Goal: Task Accomplishment & Management: Complete application form

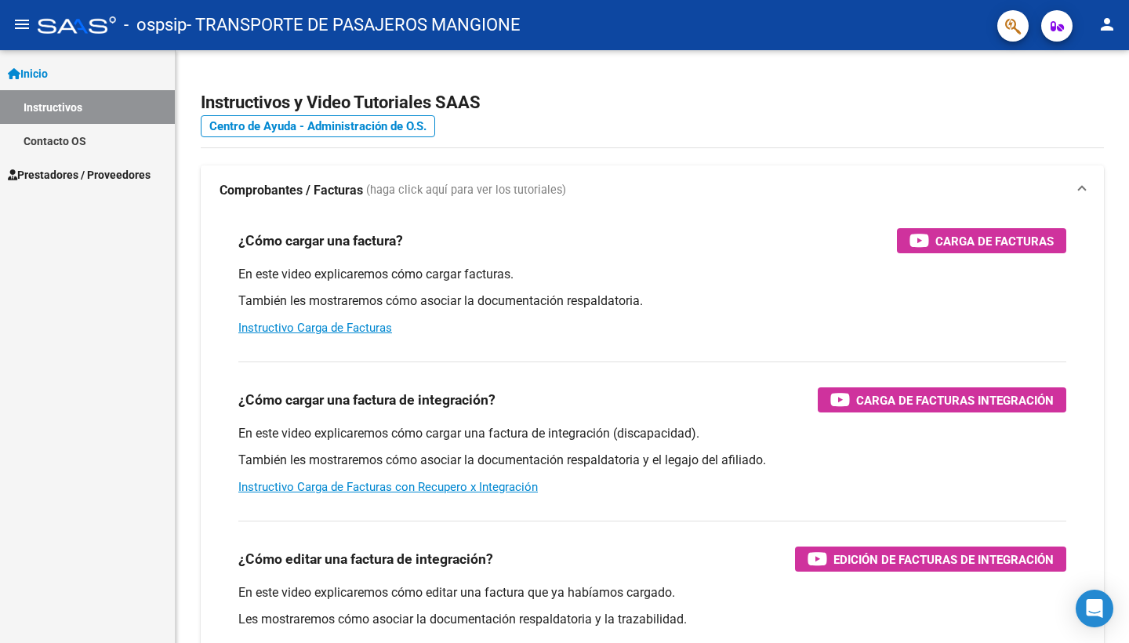
click at [118, 177] on span "Prestadores / Proveedores" at bounding box center [79, 174] width 143 height 17
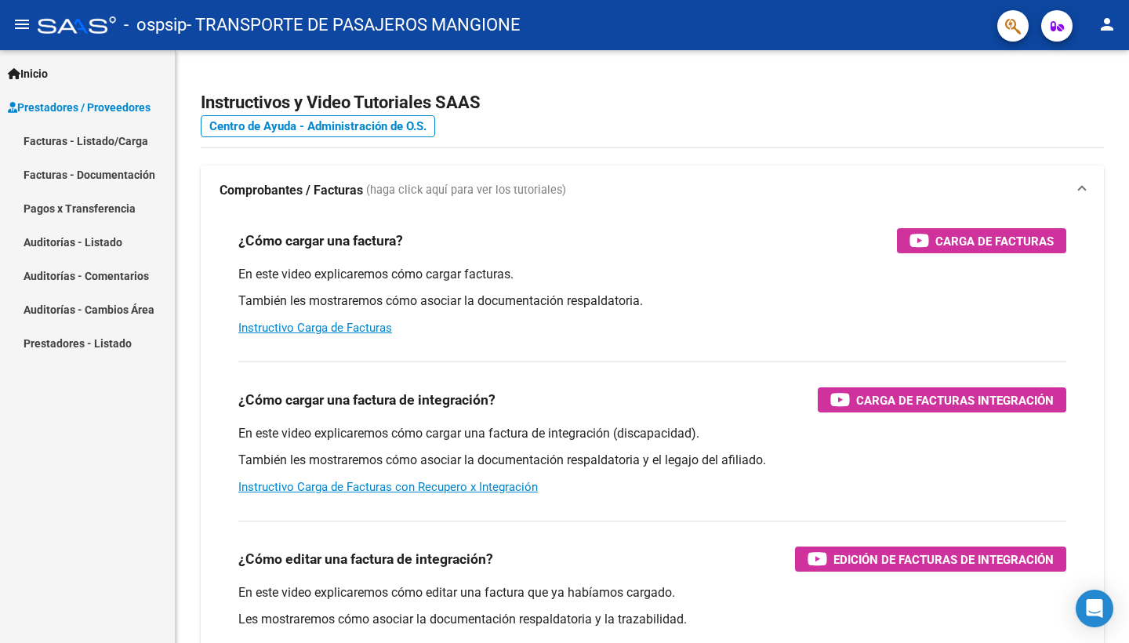
click at [125, 152] on link "Facturas - Listado/Carga" at bounding box center [87, 141] width 175 height 34
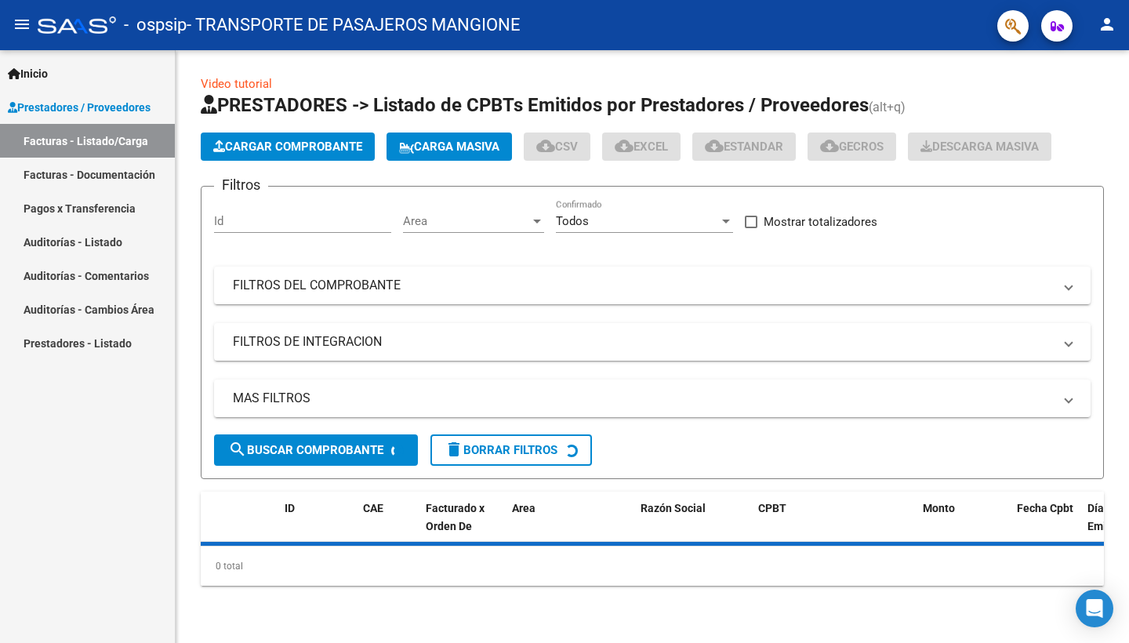
click at [354, 150] on span "Cargar Comprobante" at bounding box center [287, 147] width 149 height 14
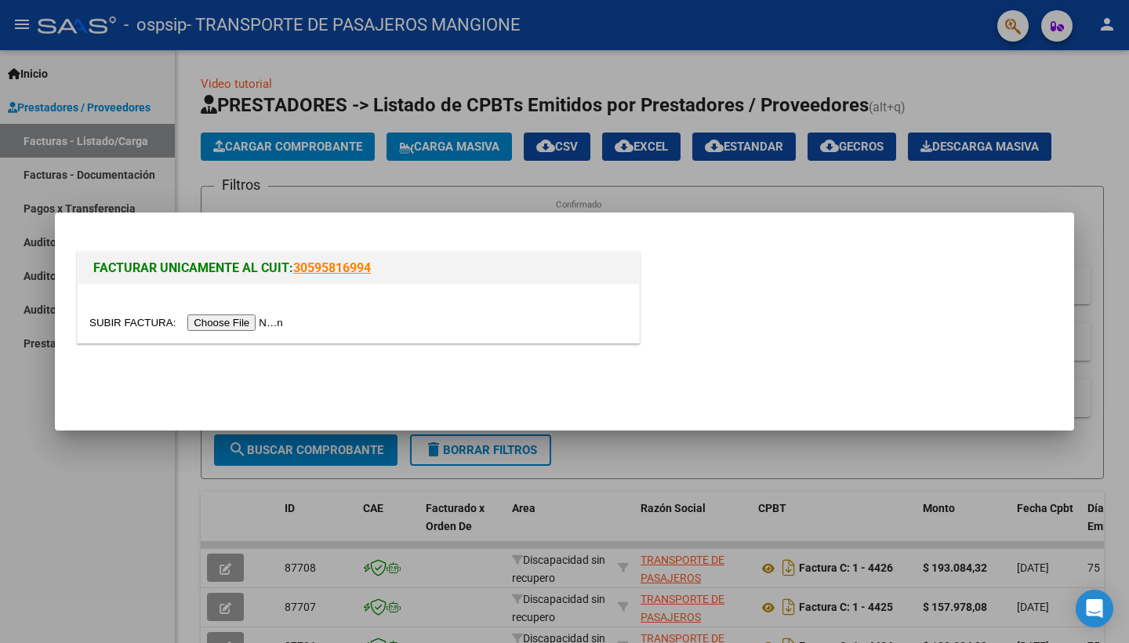
click at [236, 323] on input "file" at bounding box center [188, 323] width 198 height 16
click at [218, 320] on input "file" at bounding box center [188, 323] width 198 height 16
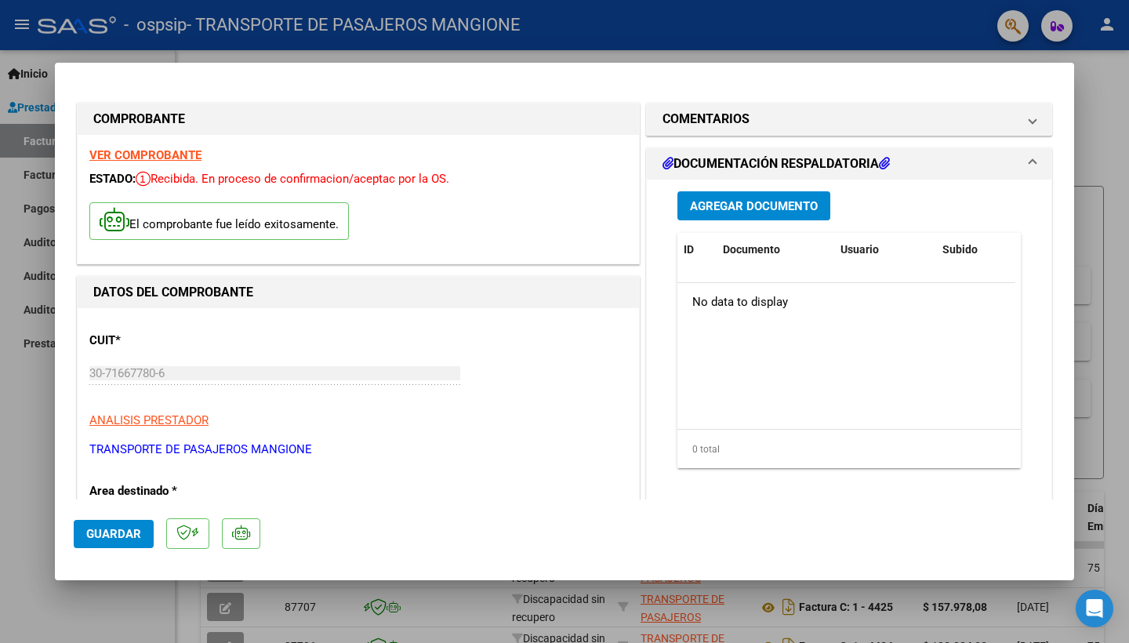
click at [699, 205] on span "Agregar Documento" at bounding box center [754, 206] width 128 height 14
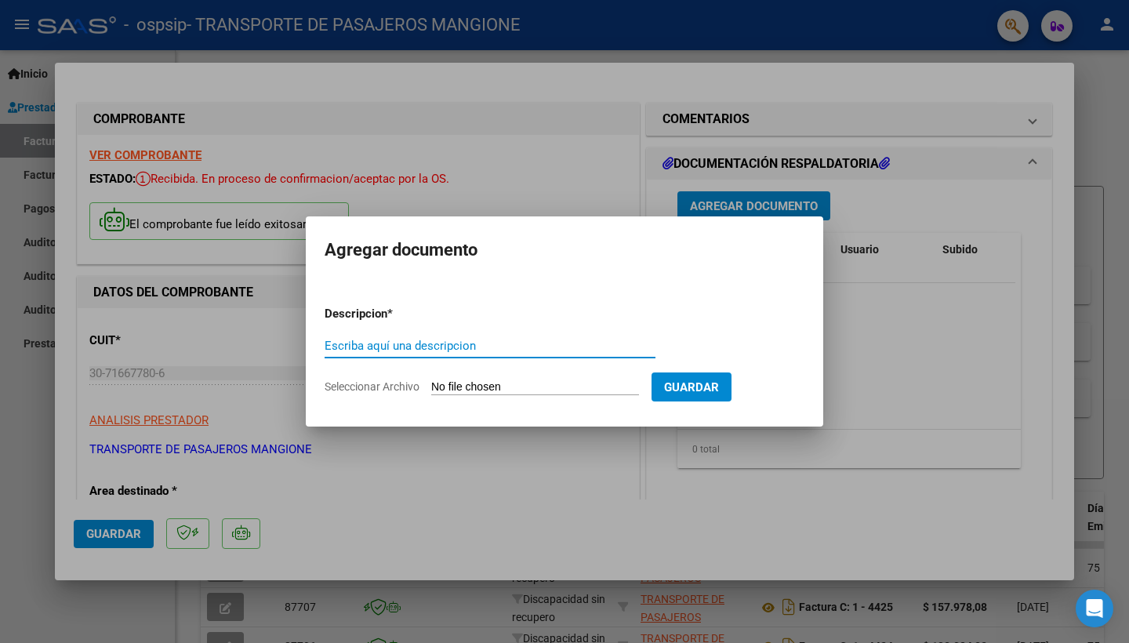
click at [548, 477] on div at bounding box center [564, 321] width 1129 height 643
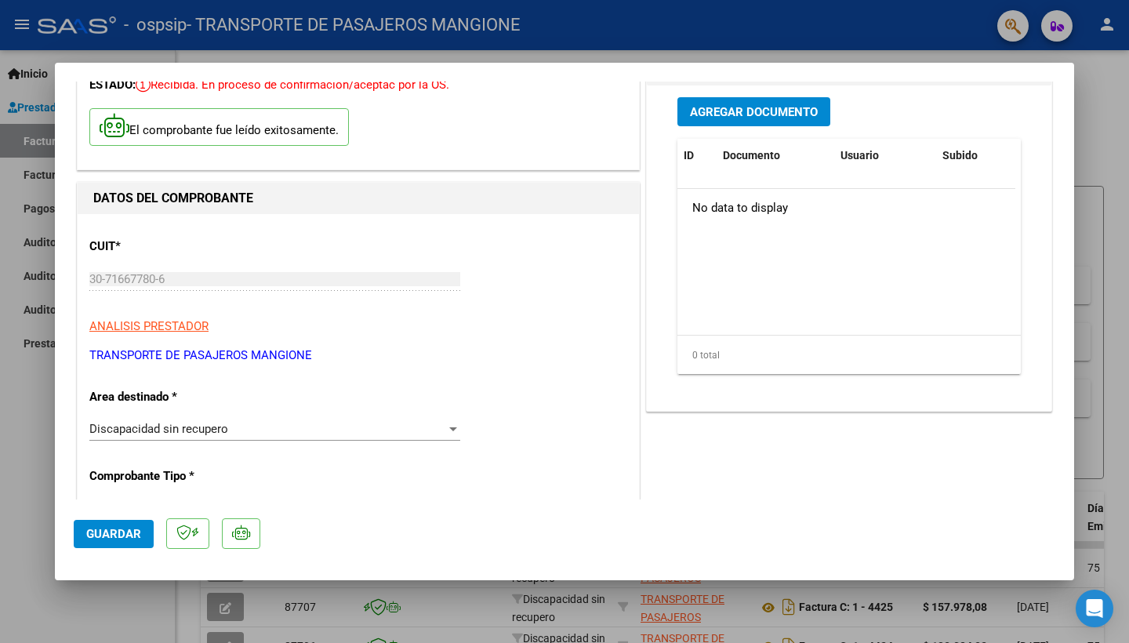
scroll to position [115, 0]
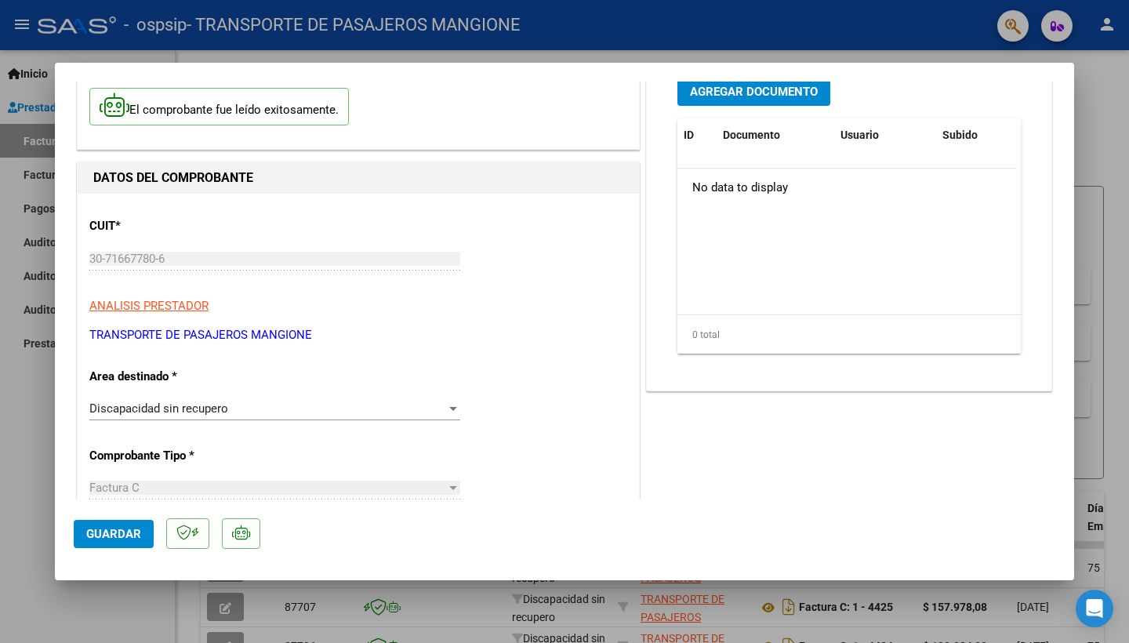
click at [273, 415] on div "Discapacidad sin recupero Seleccionar Area" at bounding box center [274, 409] width 371 height 24
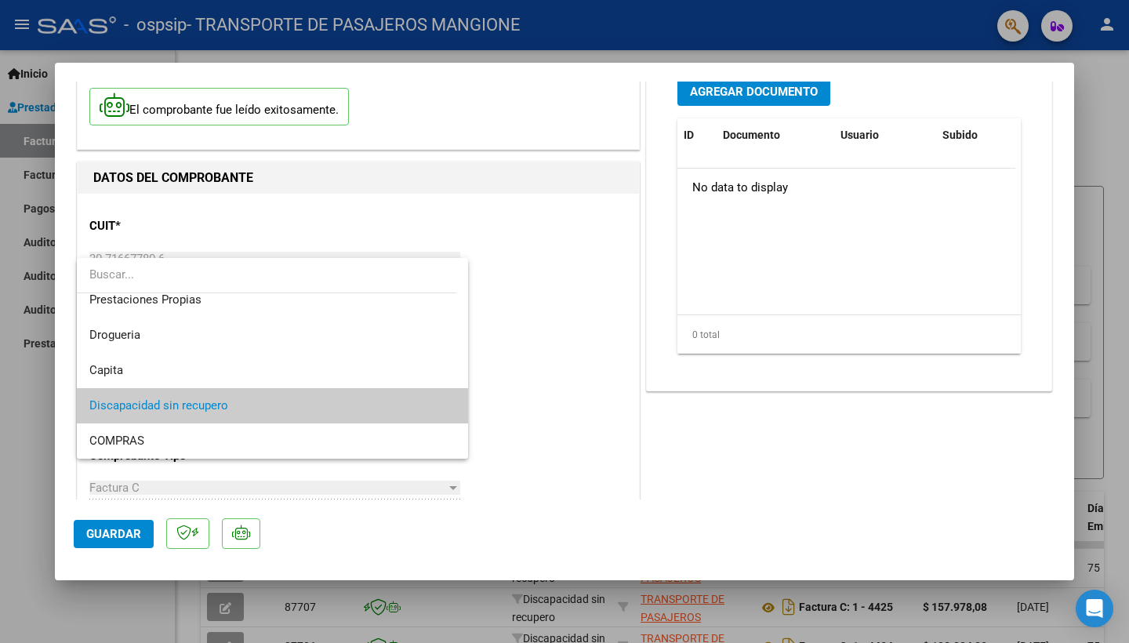
scroll to position [0, 0]
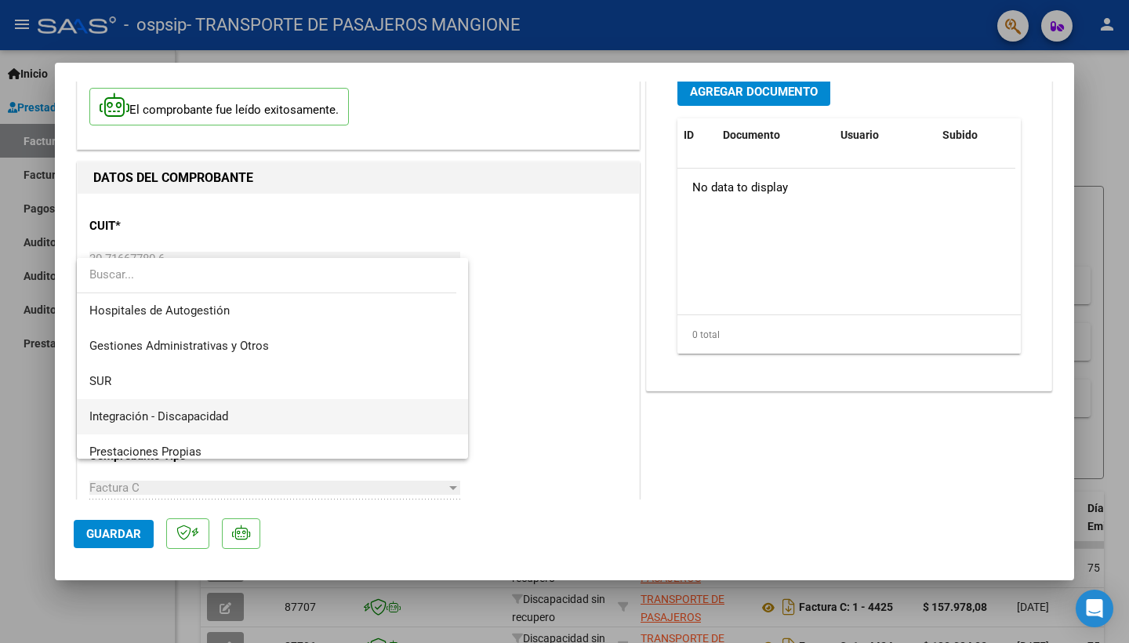
click at [325, 405] on span "Integración - Discapacidad" at bounding box center [272, 416] width 366 height 35
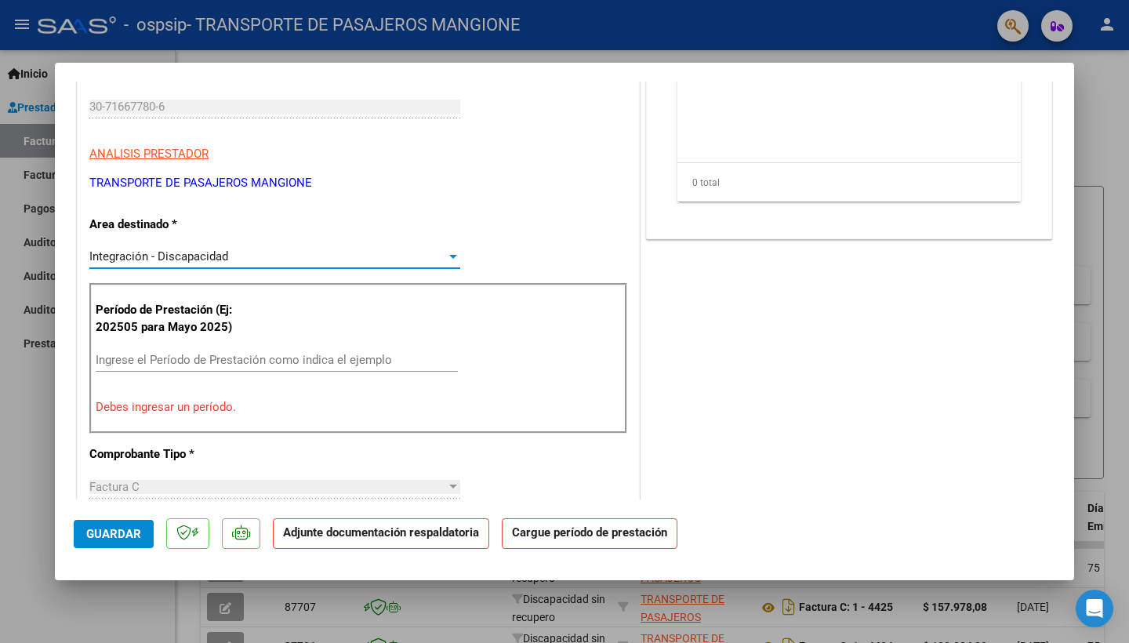
scroll to position [427, 0]
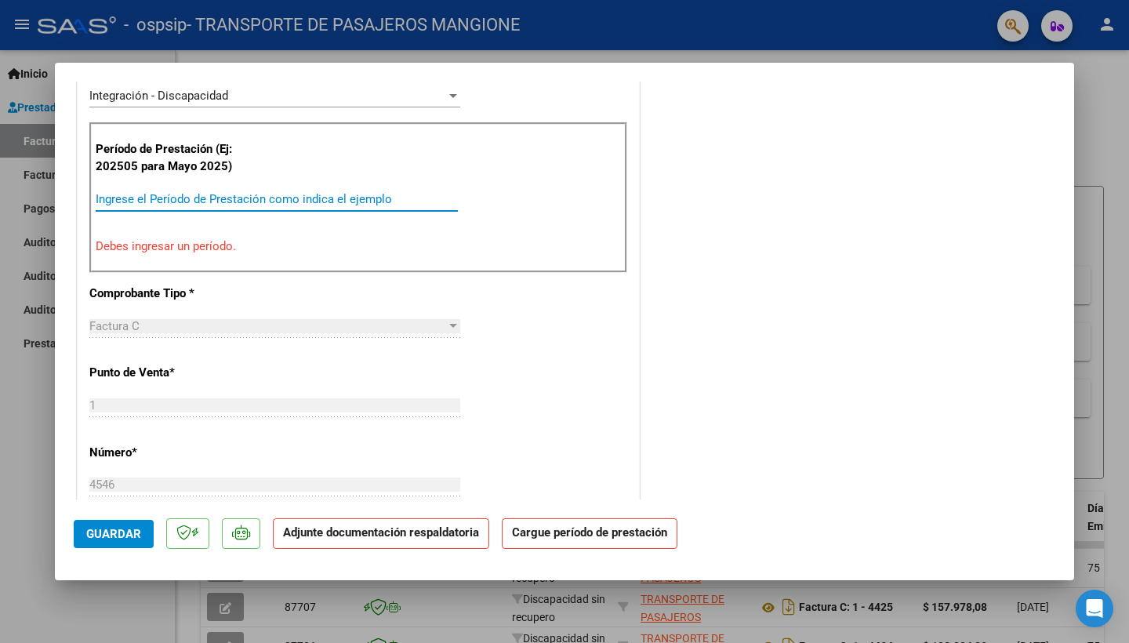
click at [394, 195] on input "Ingrese el Período de Prestación como indica el ejemplo" at bounding box center [277, 199] width 362 height 14
type input "2"
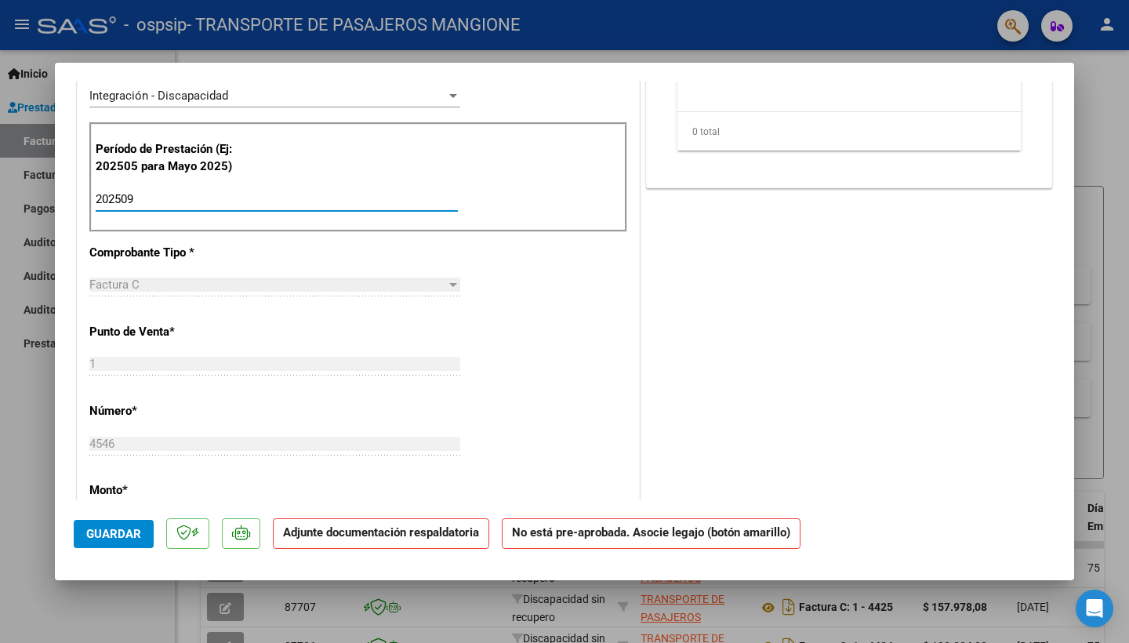
type input "202509"
click at [96, 533] on span "Guardar" at bounding box center [113, 534] width 55 height 14
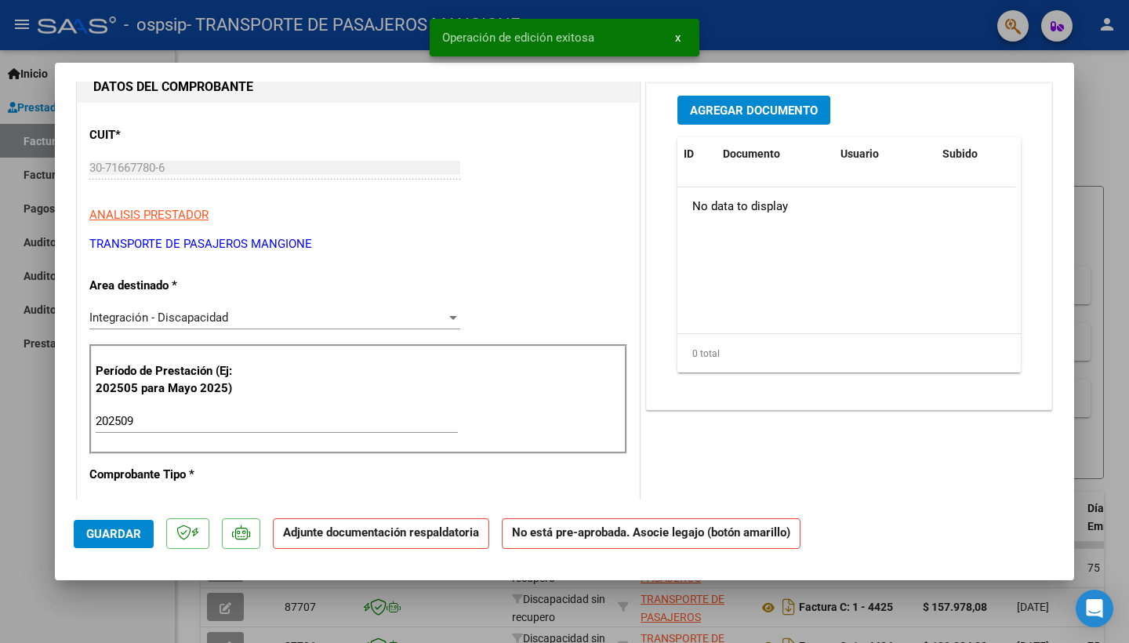
scroll to position [62, 0]
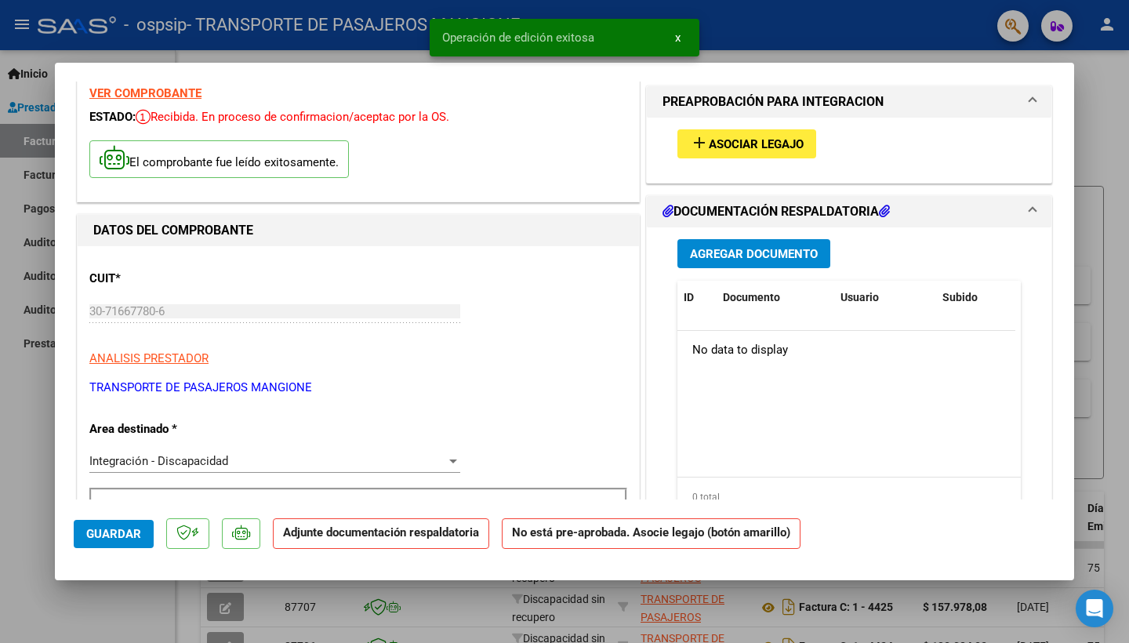
click at [760, 147] on span "Asociar Legajo" at bounding box center [756, 144] width 95 height 14
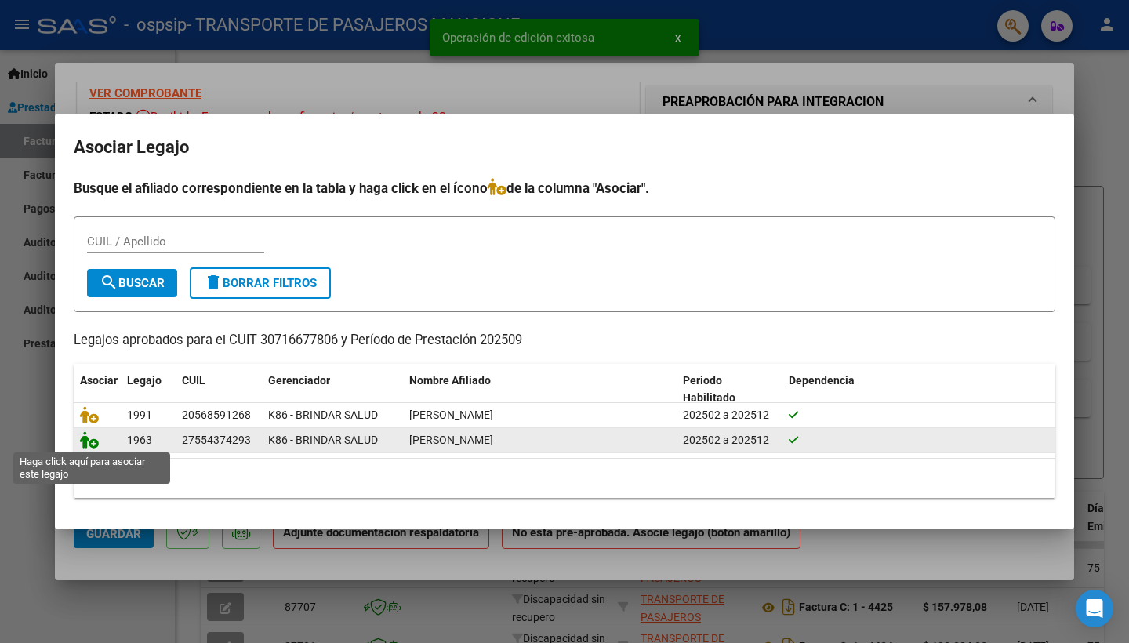
click at [90, 439] on icon at bounding box center [89, 439] width 19 height 17
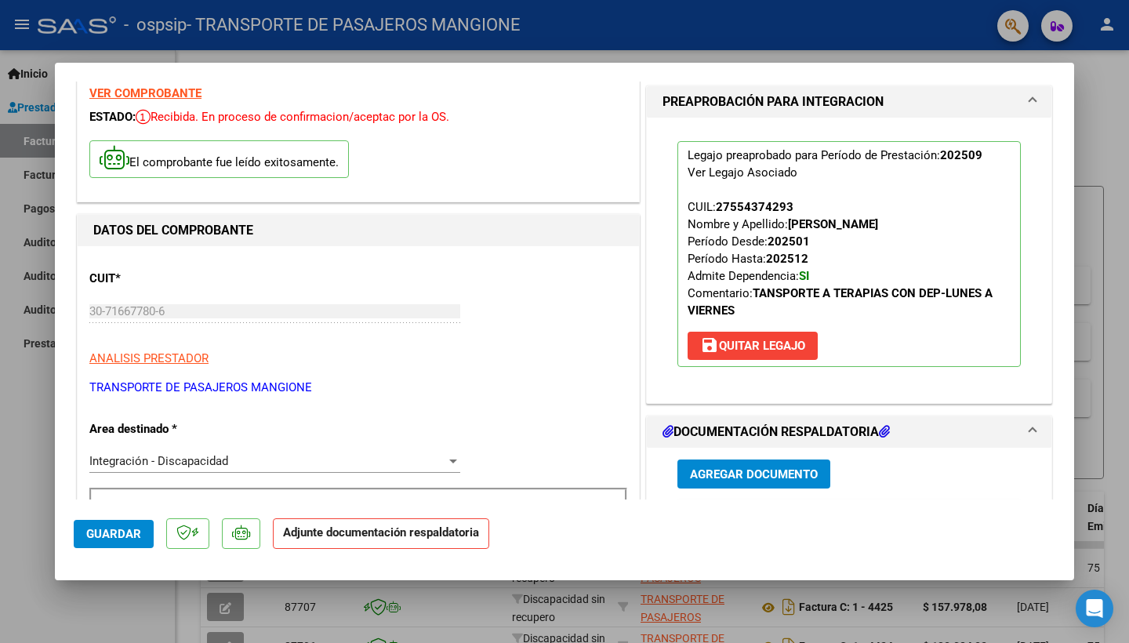
click at [787, 469] on span "Agregar Documento" at bounding box center [754, 474] width 128 height 14
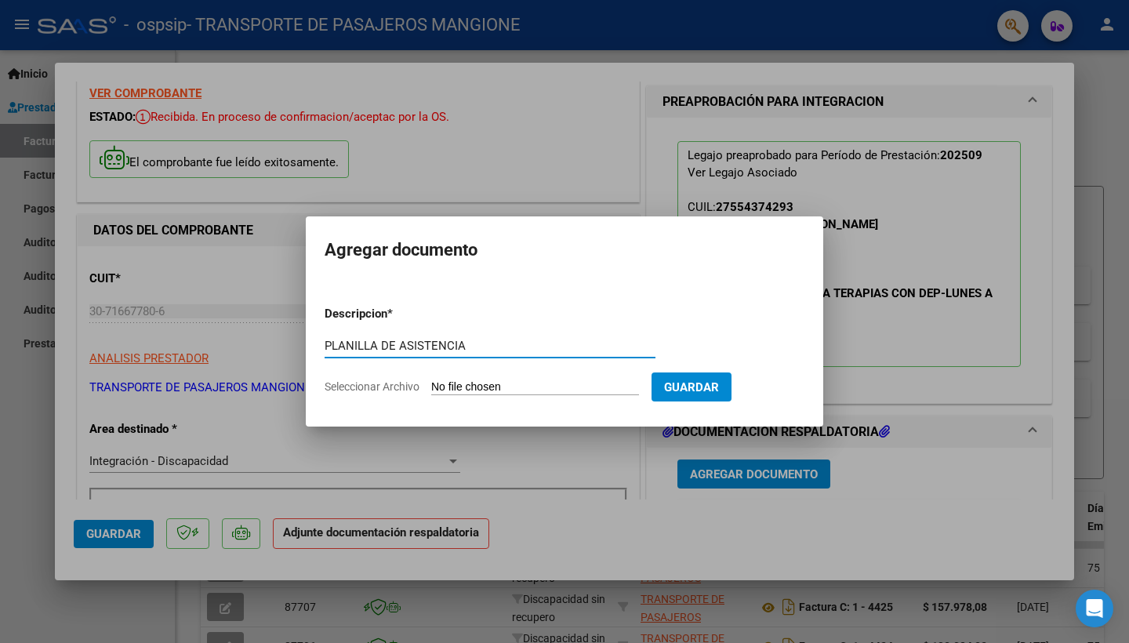
type input "PLANILLA DE ASISTENCIA"
click at [608, 391] on input "Seleccionar Archivo" at bounding box center [535, 387] width 208 height 15
type input "C:\fakepath\[PERSON_NAME] TERAPIAS 09.25.pdf"
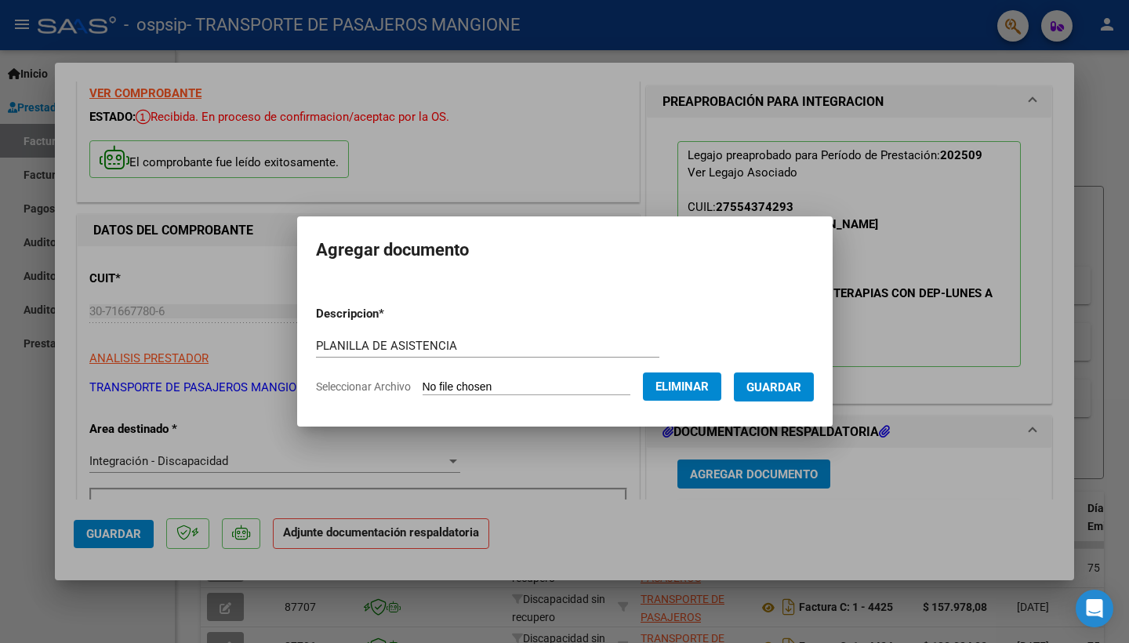
click at [786, 391] on span "Guardar" at bounding box center [774, 387] width 55 height 14
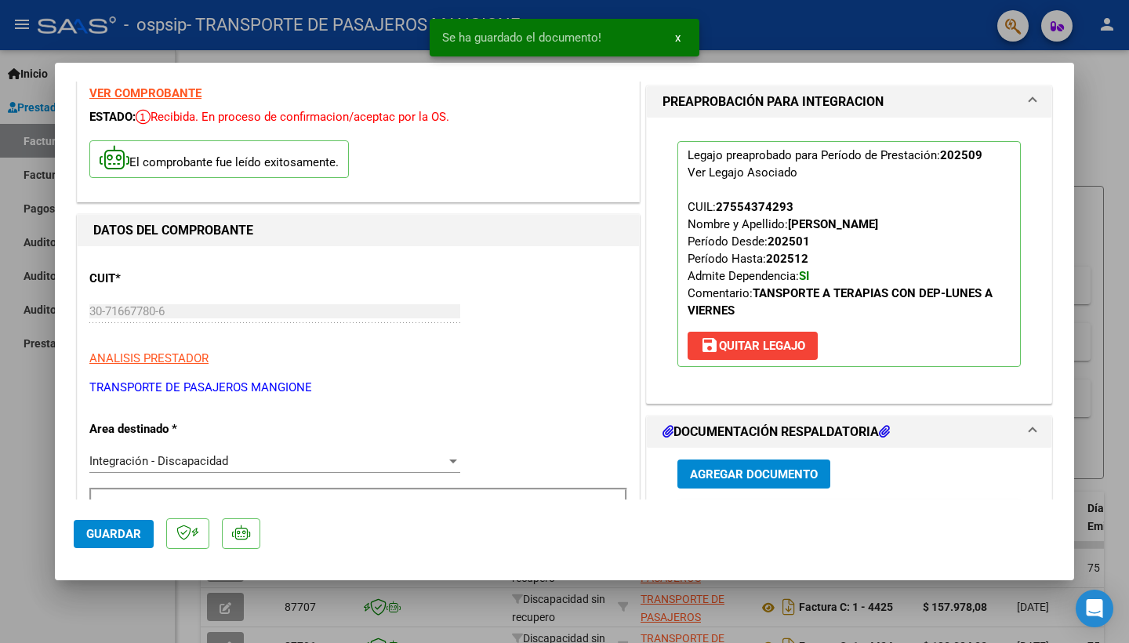
click at [1093, 162] on div at bounding box center [564, 321] width 1129 height 643
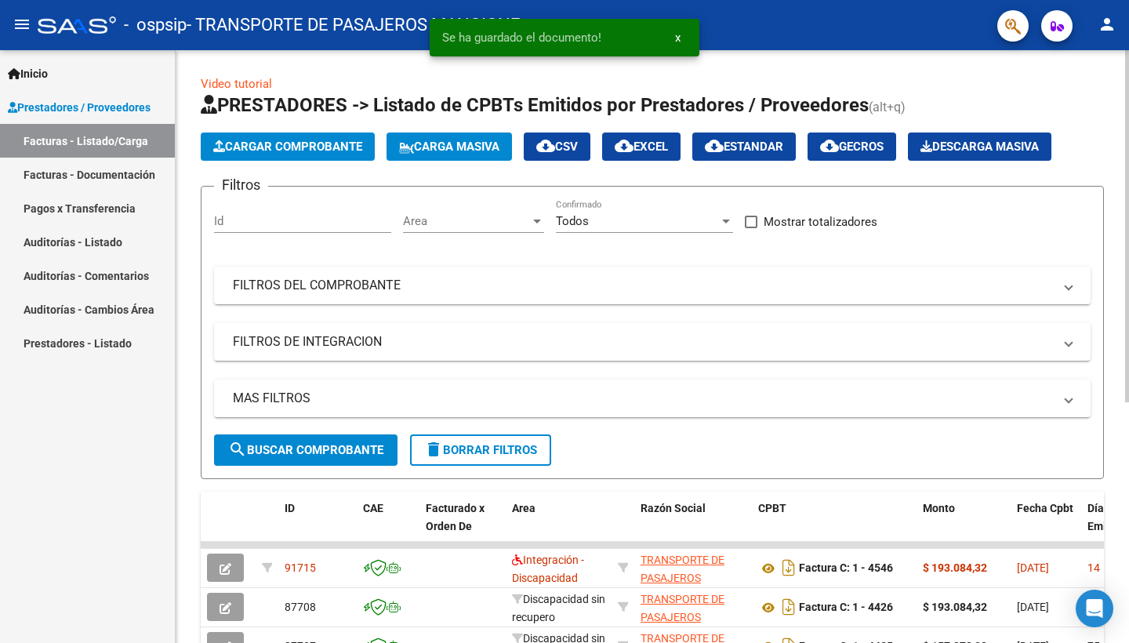
click at [293, 153] on span "Cargar Comprobante" at bounding box center [287, 147] width 149 height 14
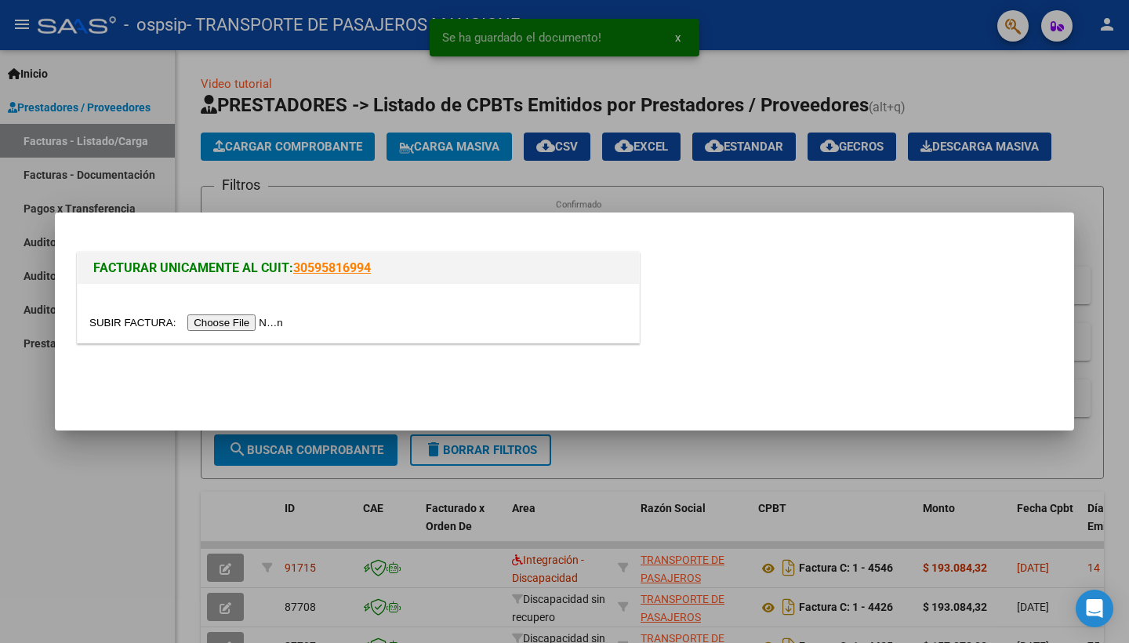
click at [184, 325] on input "file" at bounding box center [188, 323] width 198 height 16
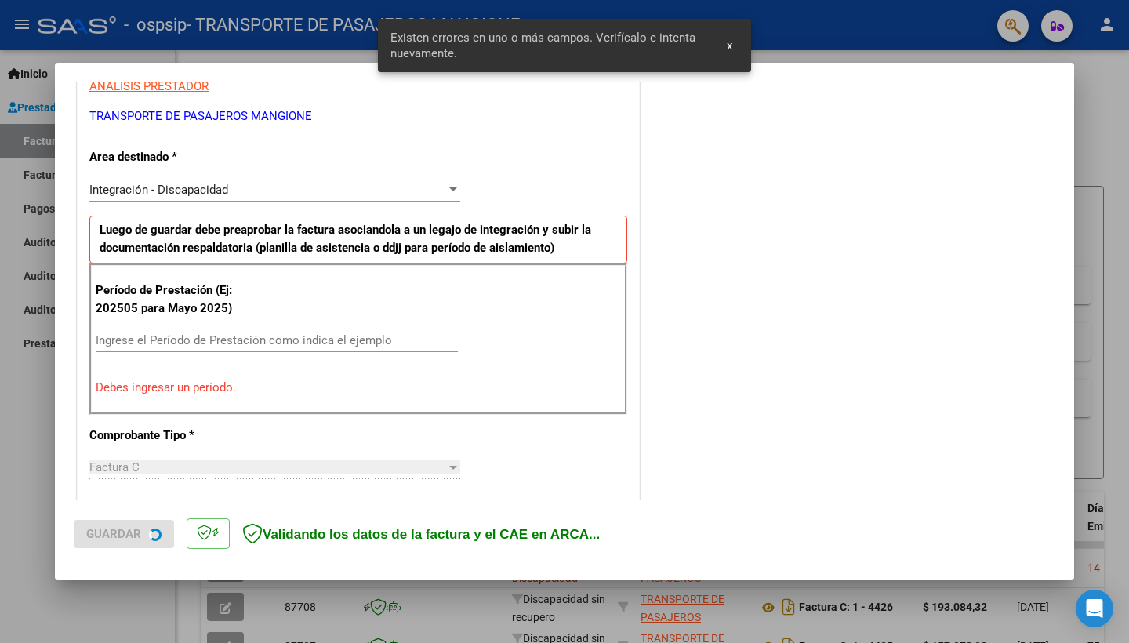
scroll to position [305, 0]
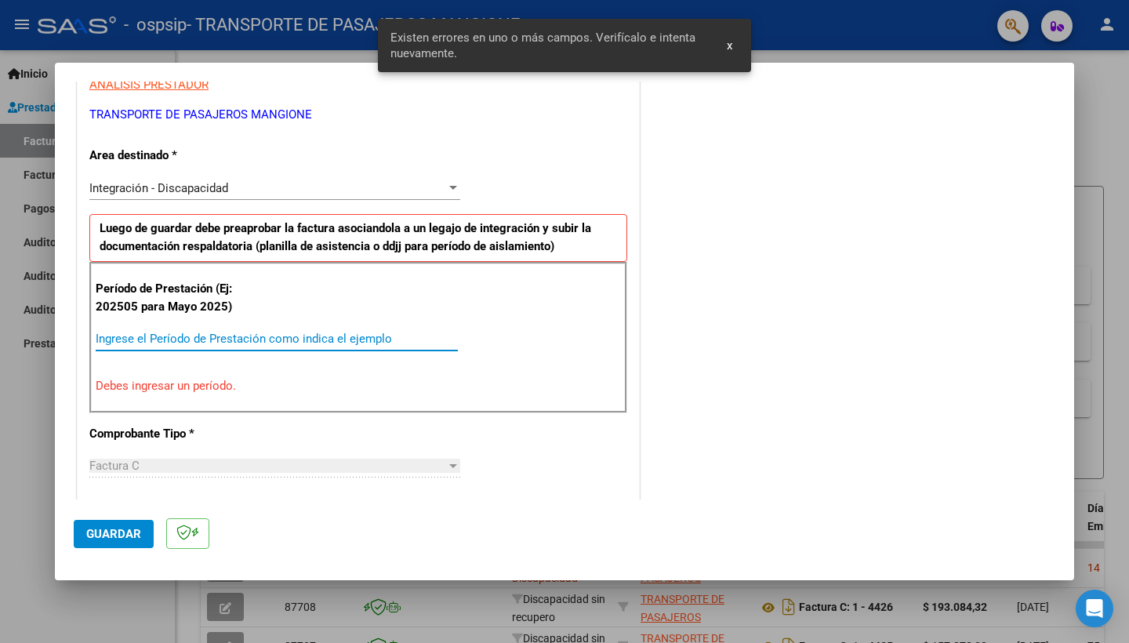
click at [289, 336] on input "Ingrese el Período de Prestación como indica el ejemplo" at bounding box center [277, 339] width 362 height 14
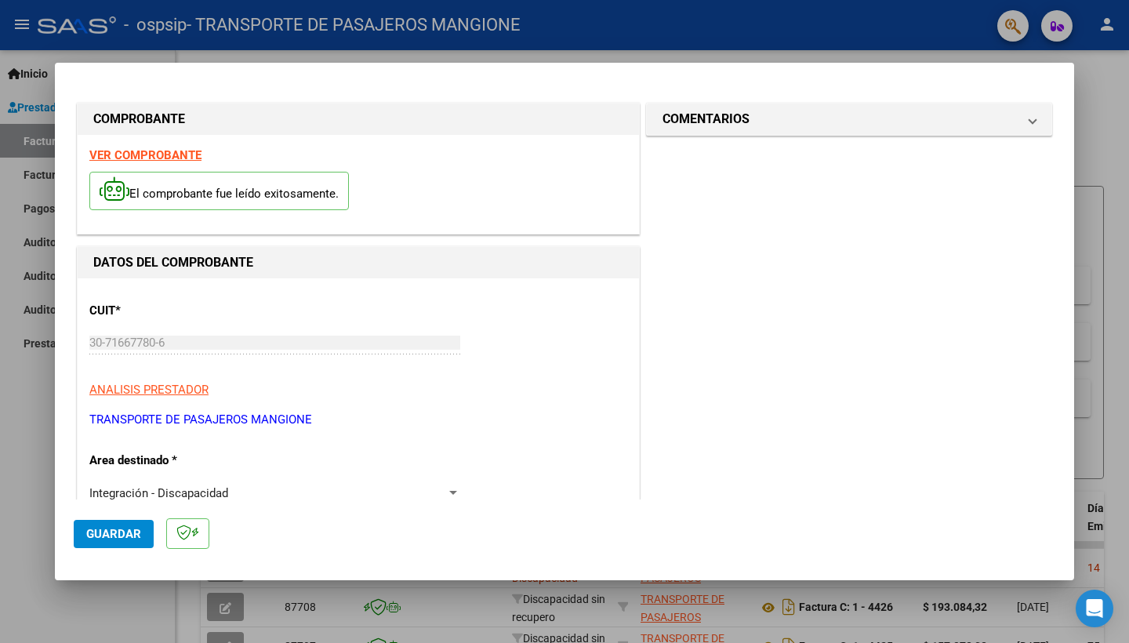
scroll to position [470, 0]
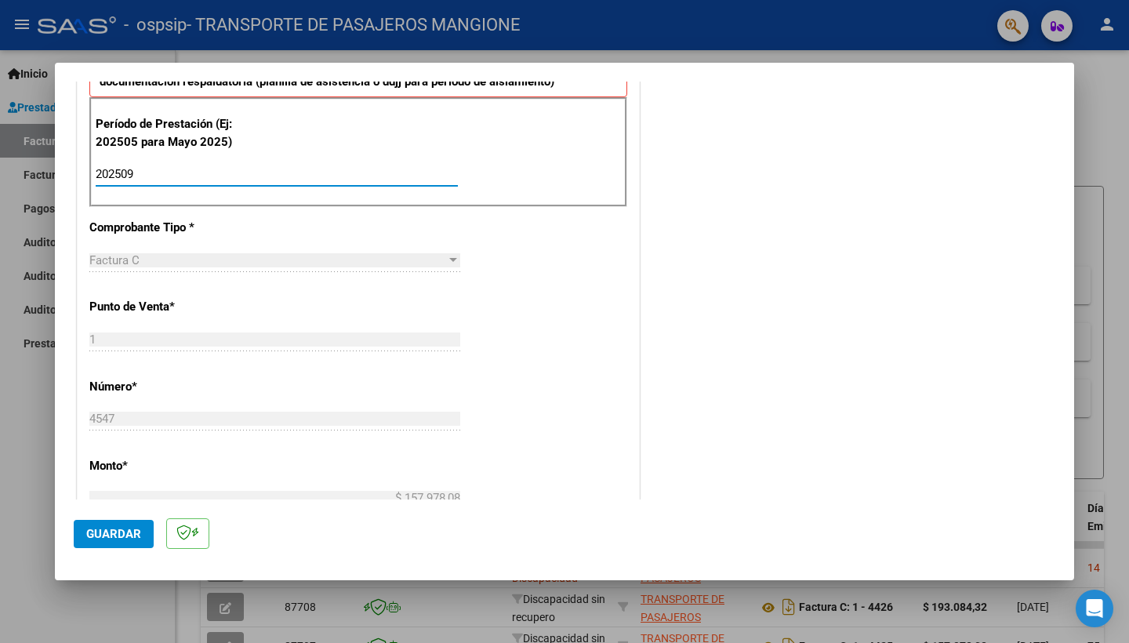
type input "202509"
click at [105, 535] on span "Guardar" at bounding box center [113, 534] width 55 height 14
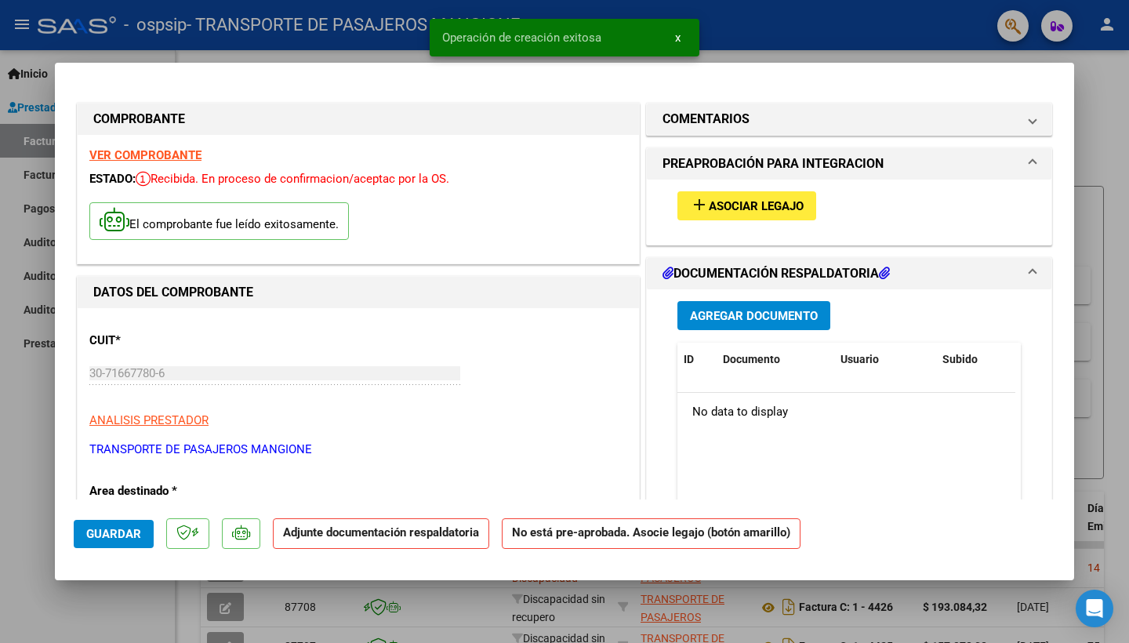
click at [715, 204] on span "Asociar Legajo" at bounding box center [756, 206] width 95 height 14
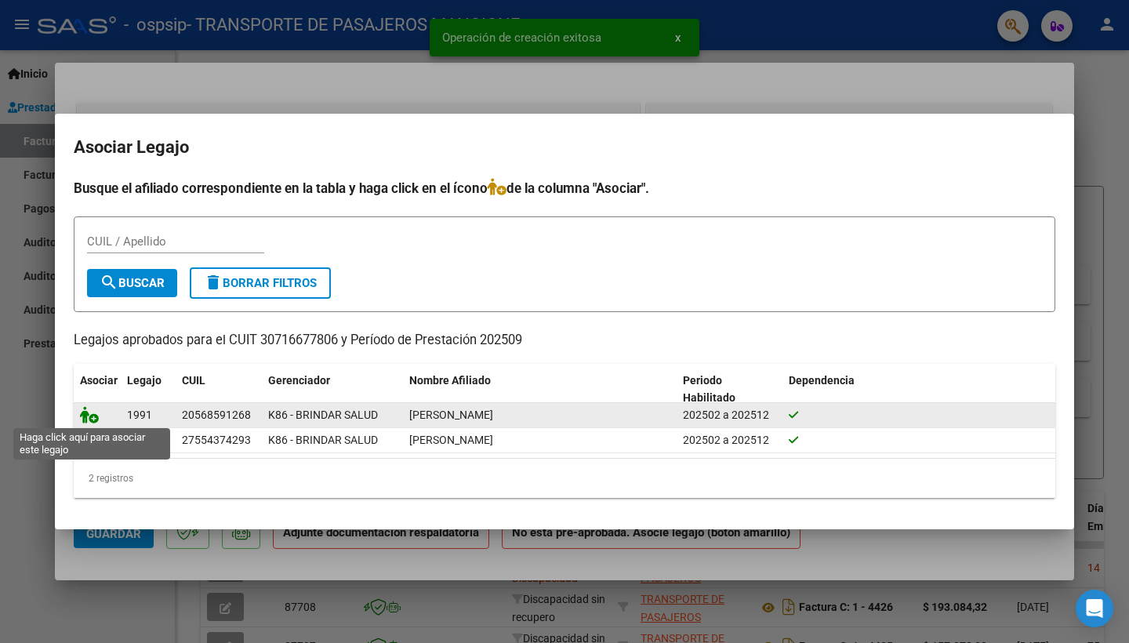
click at [88, 417] on icon at bounding box center [89, 414] width 19 height 17
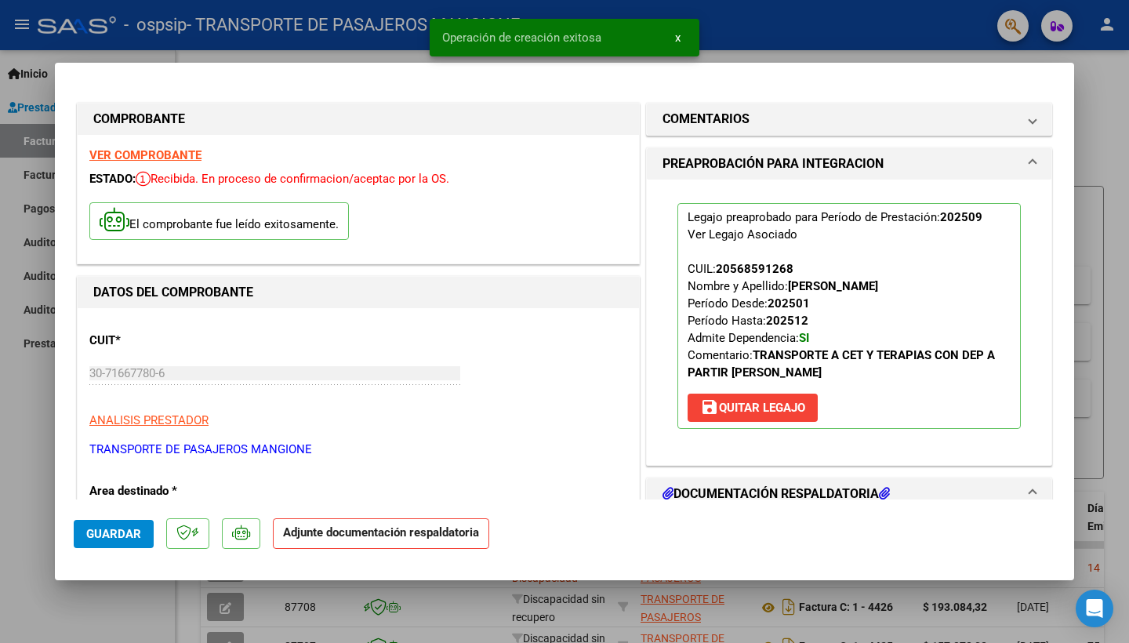
scroll to position [151, 0]
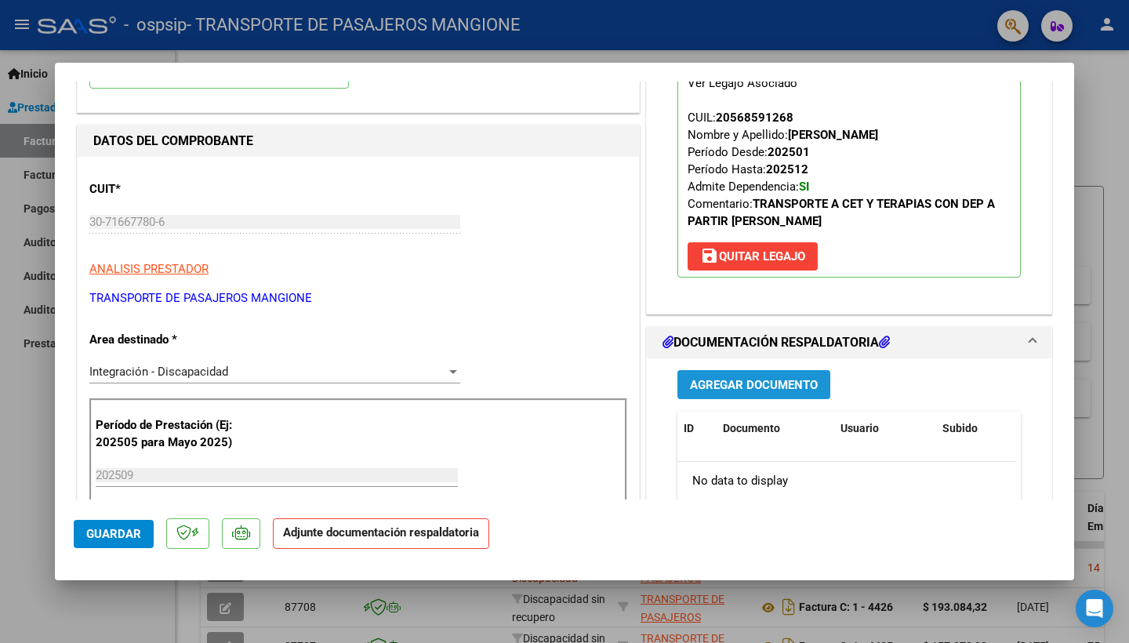
click at [740, 387] on span "Agregar Documento" at bounding box center [754, 385] width 128 height 14
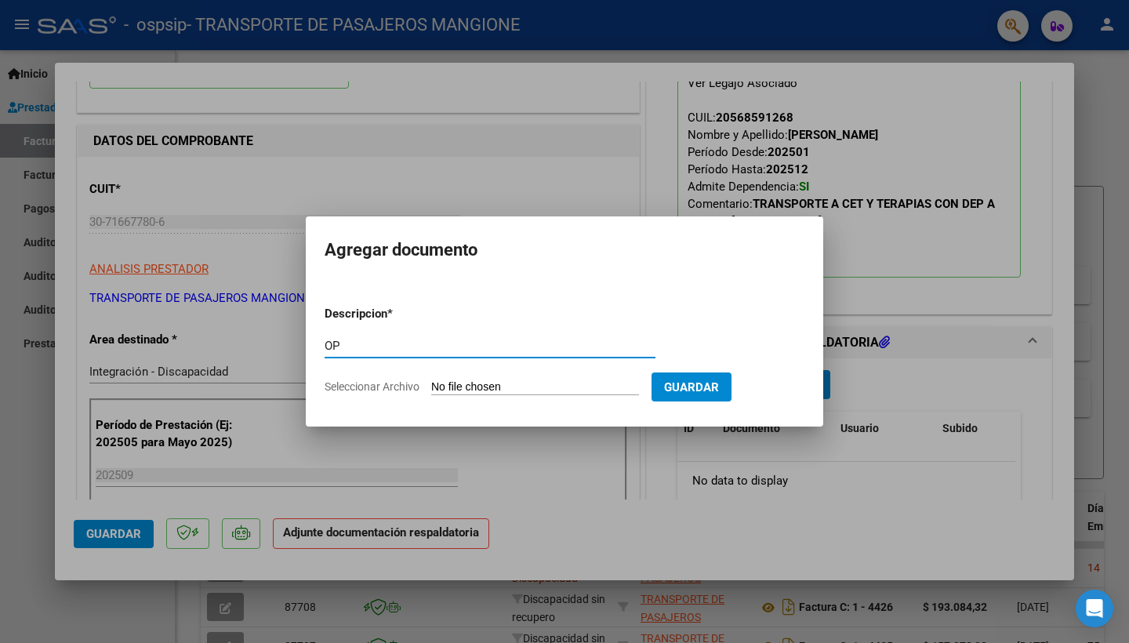
type input "O"
type input "PLANILLA ASISTENCIA"
click at [520, 391] on input "Seleccionar Archivo" at bounding box center [535, 387] width 208 height 15
type input "C:\fakepath\[PERSON_NAME] TERAPIAS 09.25.pdf"
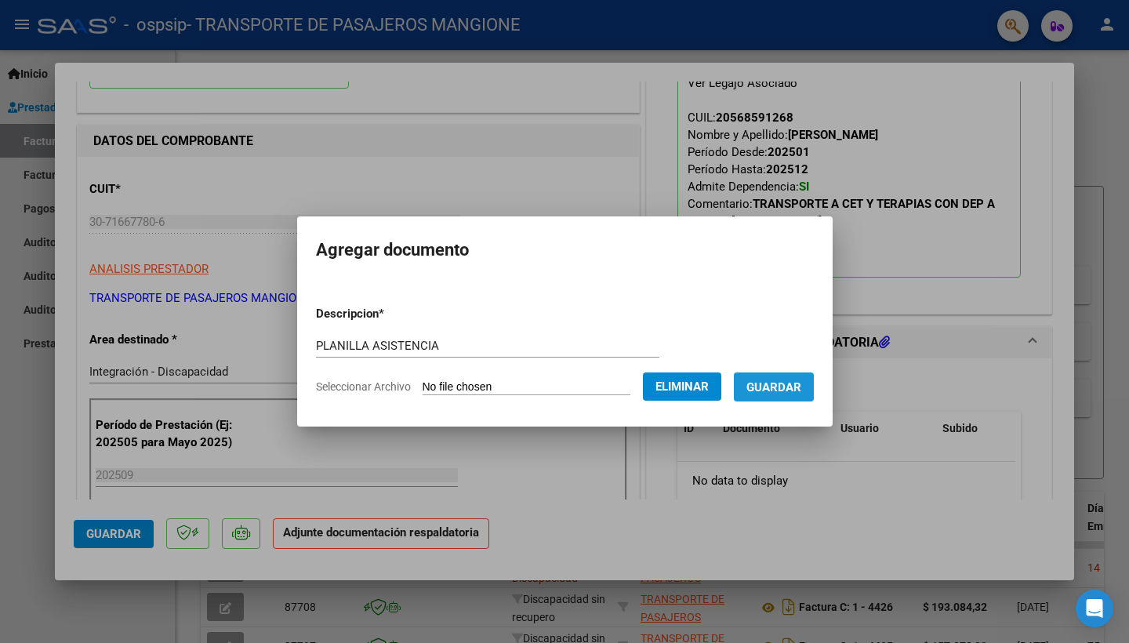
click at [803, 401] on button "Guardar" at bounding box center [774, 387] width 80 height 29
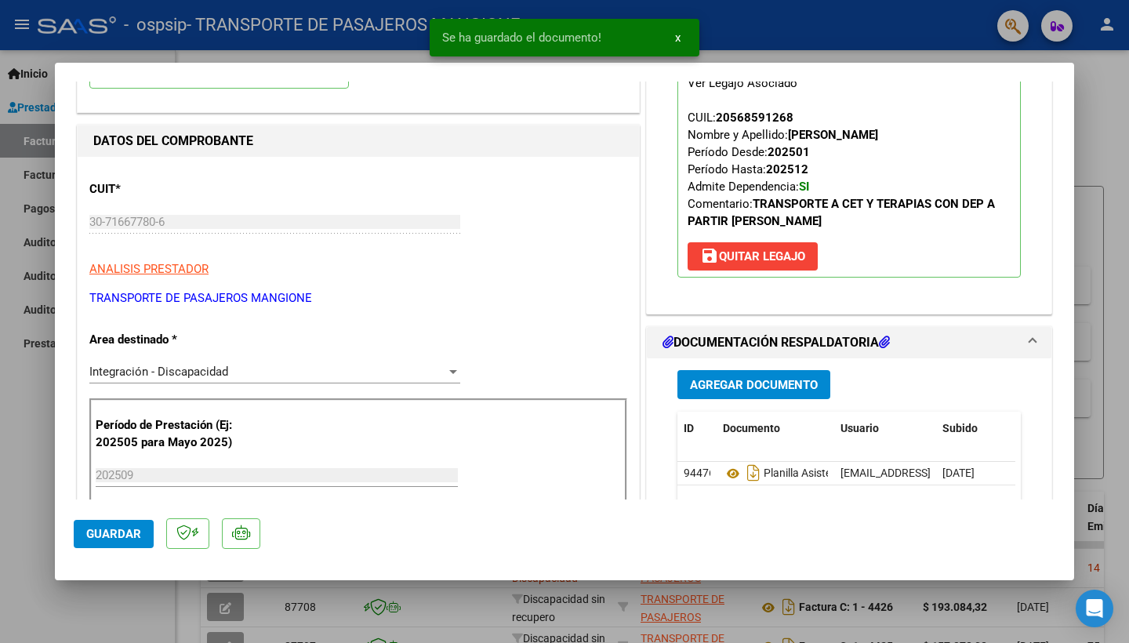
click at [84, 536] on button "Guardar" at bounding box center [114, 534] width 80 height 28
click at [33, 457] on div at bounding box center [564, 321] width 1129 height 643
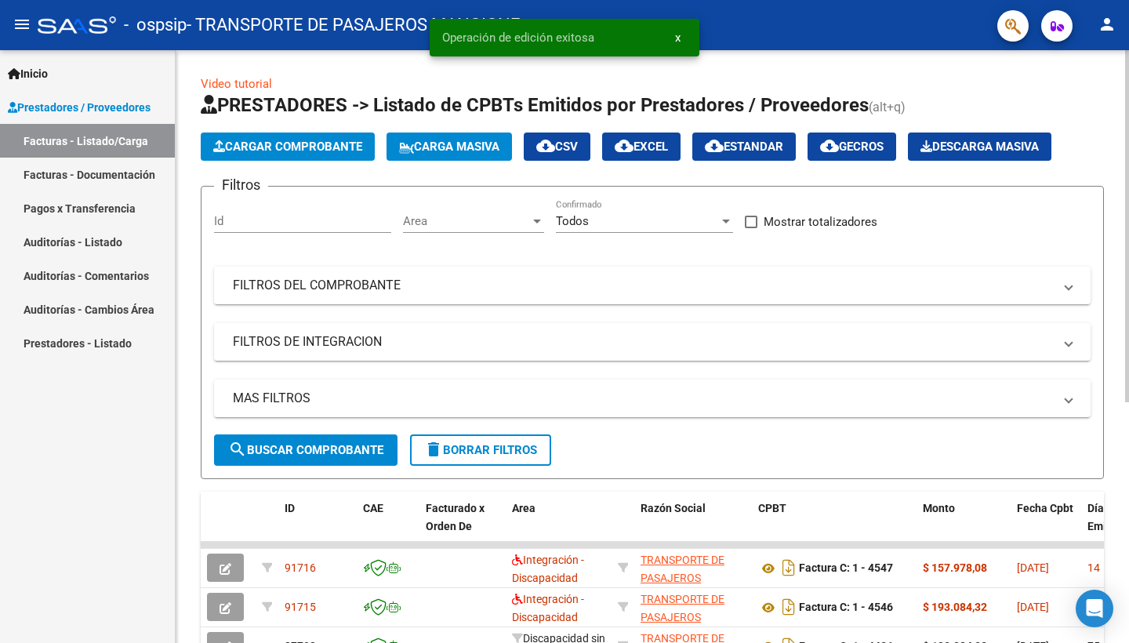
click at [288, 132] on app-list-header "PRESTADORES -> Listado de CPBTs Emitidos por Prestadores / Proveedores (alt+q) …" at bounding box center [653, 286] width 904 height 387
click at [291, 139] on button "Cargar Comprobante" at bounding box center [288, 147] width 174 height 28
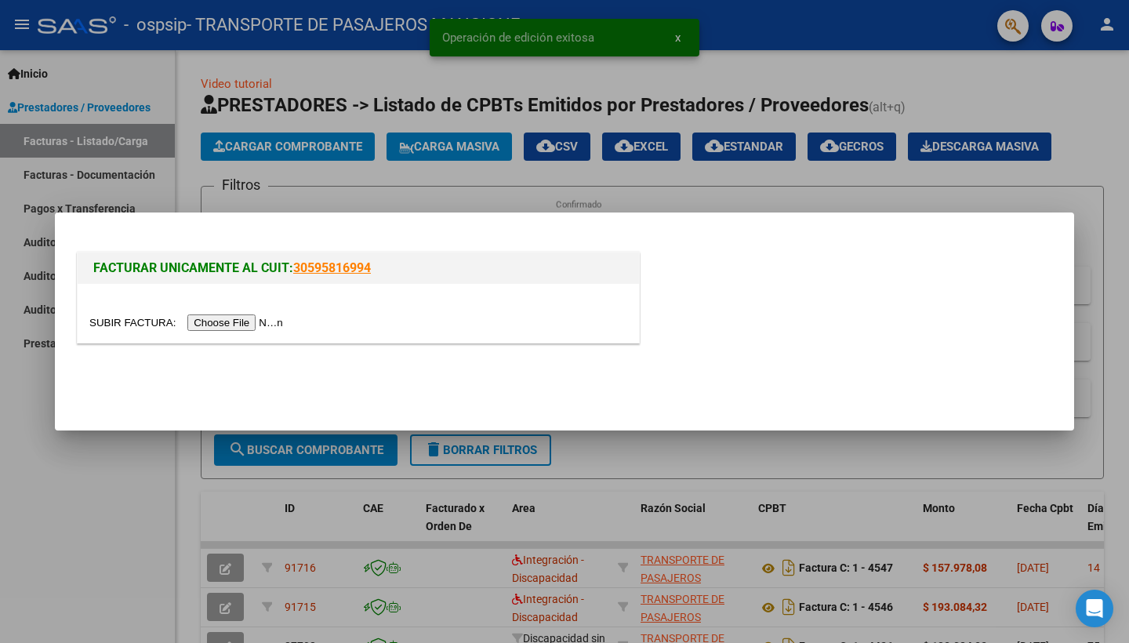
click at [221, 311] on div at bounding box center [359, 313] width 562 height 59
click at [227, 324] on input "file" at bounding box center [188, 323] width 198 height 16
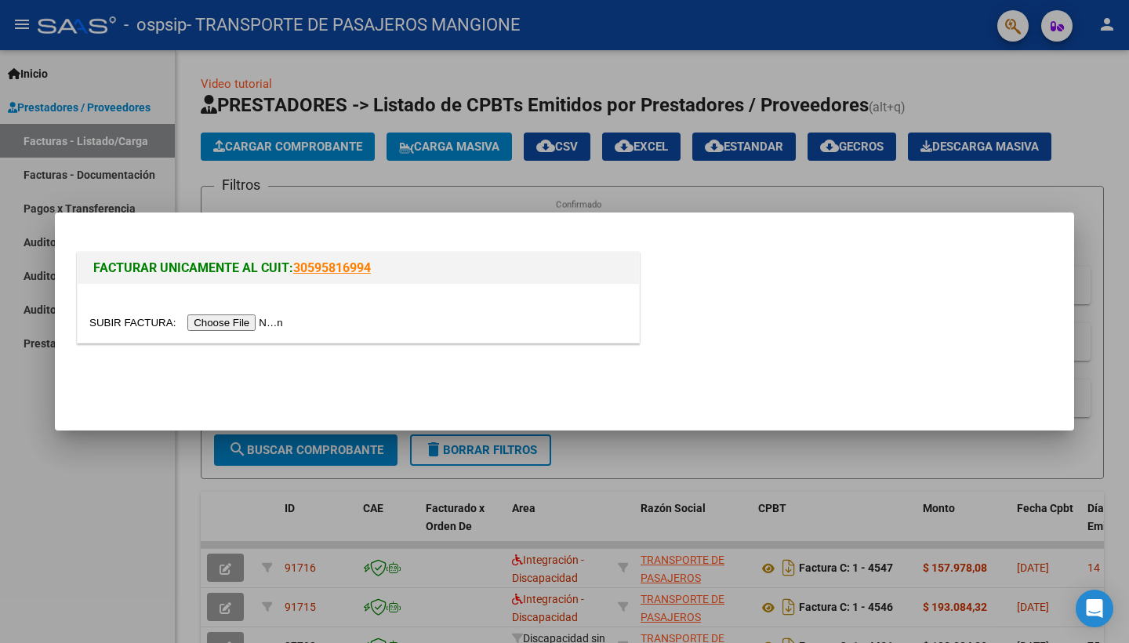
click at [227, 324] on input "file" at bounding box center [188, 323] width 198 height 16
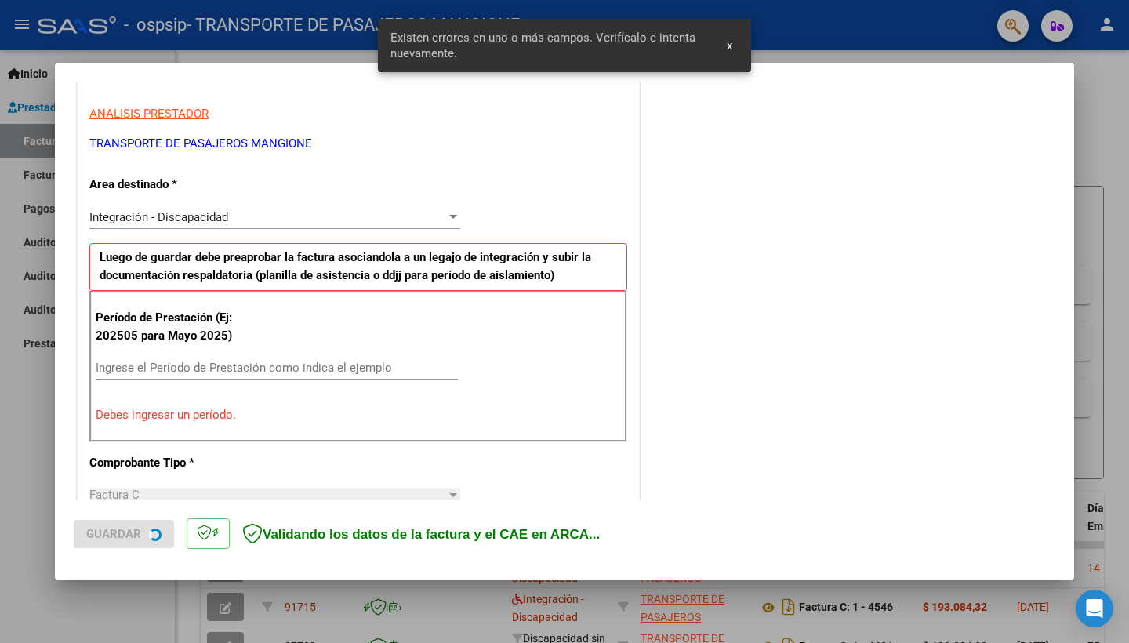
scroll to position [305, 0]
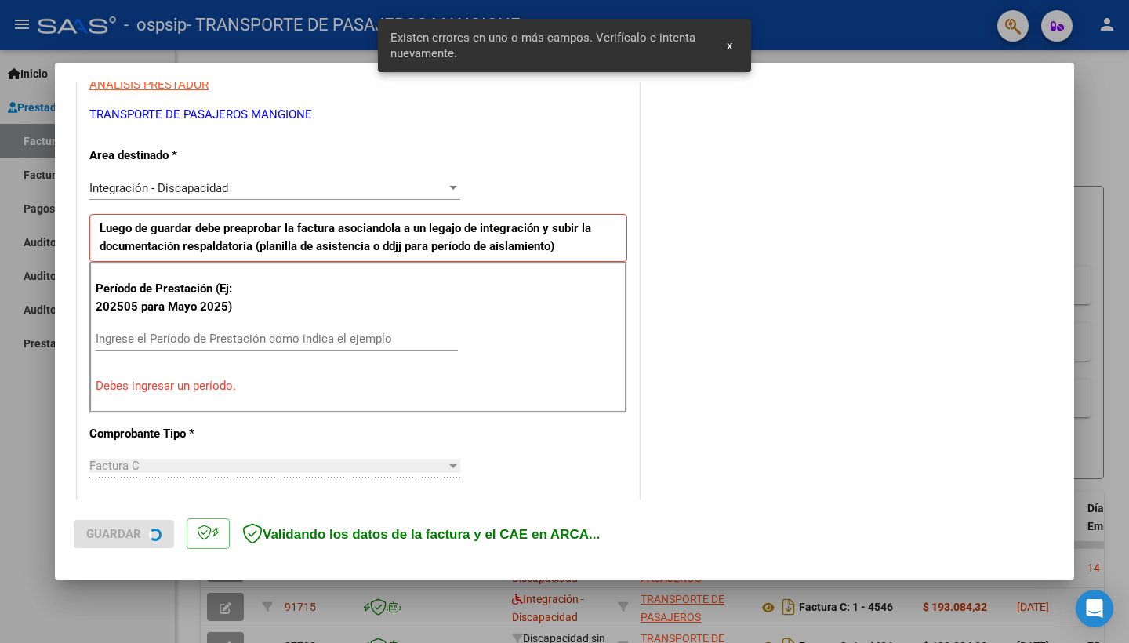
click at [267, 327] on div "Ingrese el Período de Prestación como indica el ejemplo" at bounding box center [277, 339] width 362 height 24
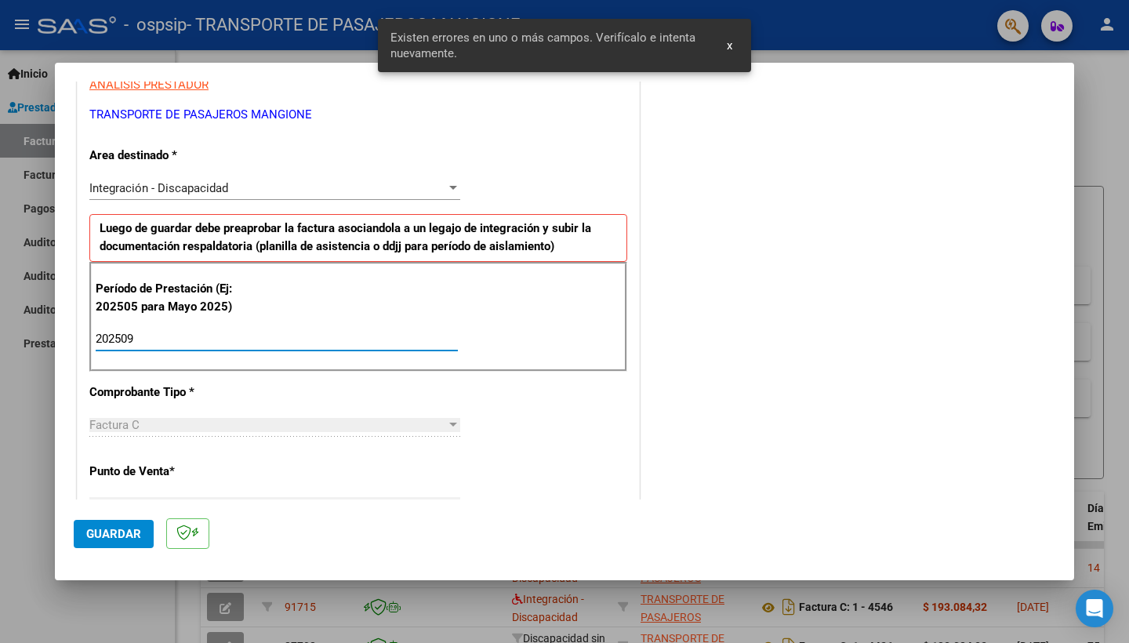
type input "202509"
drag, startPoint x: 96, startPoint y: 543, endPoint x: 180, endPoint y: 526, distance: 85.5
click at [96, 542] on button "Guardar" at bounding box center [114, 534] width 80 height 28
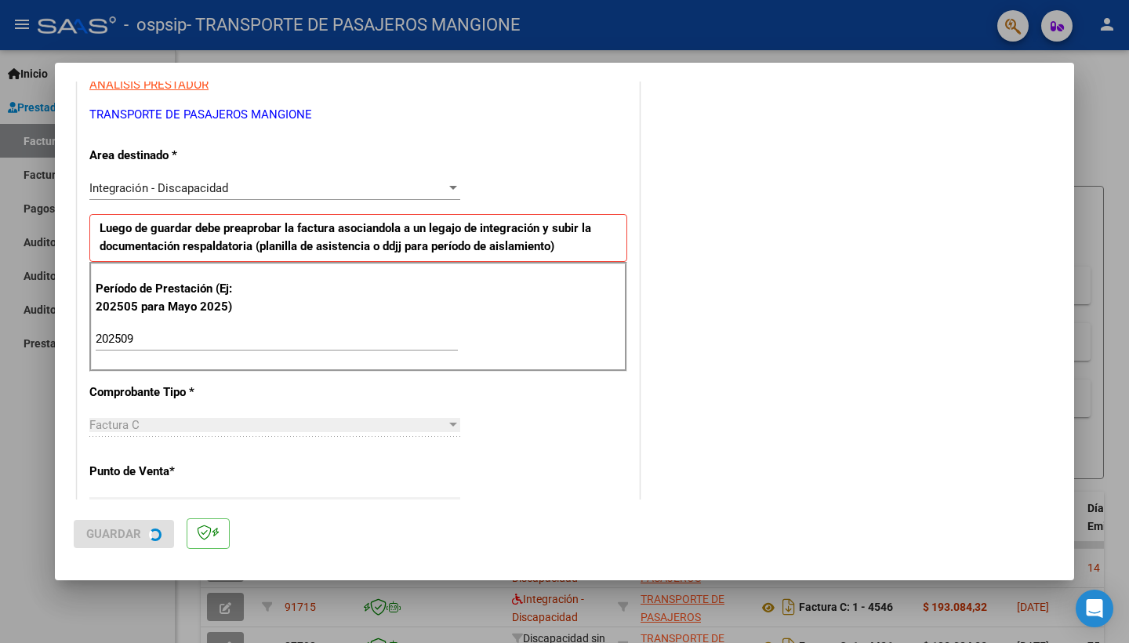
scroll to position [0, 0]
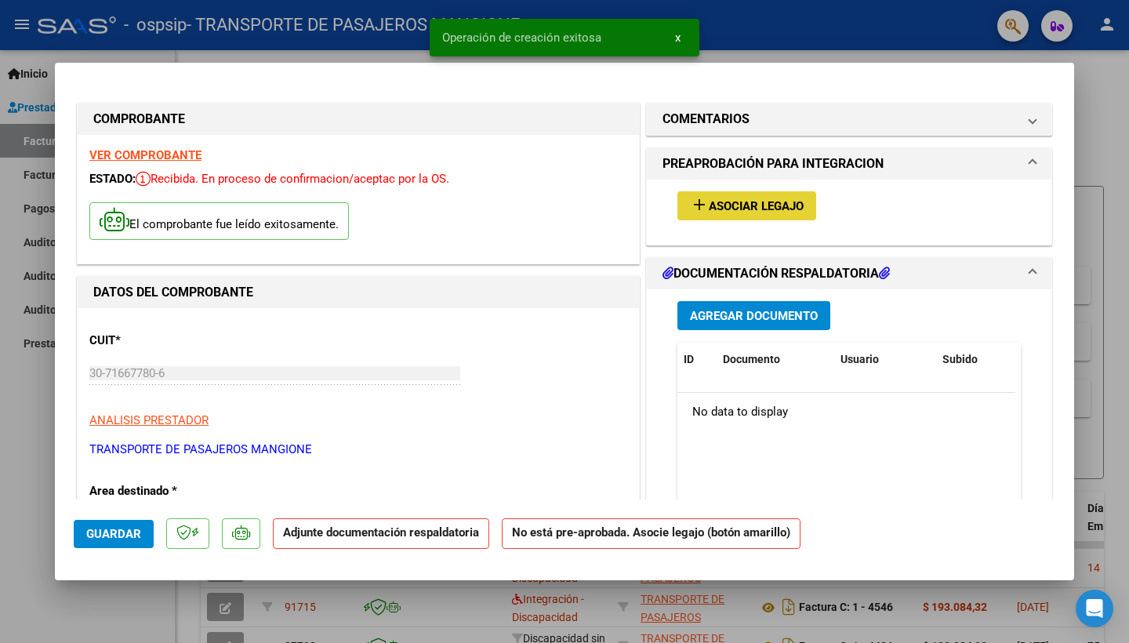
click at [740, 208] on span "Asociar Legajo" at bounding box center [756, 206] width 95 height 14
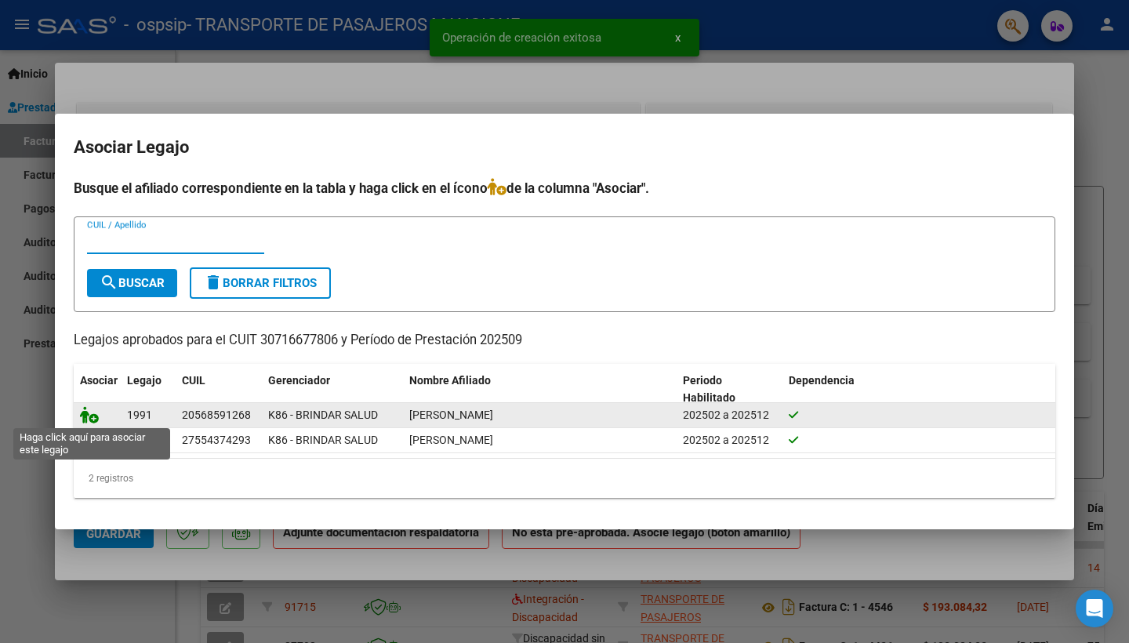
click at [95, 419] on icon at bounding box center [89, 414] width 19 height 17
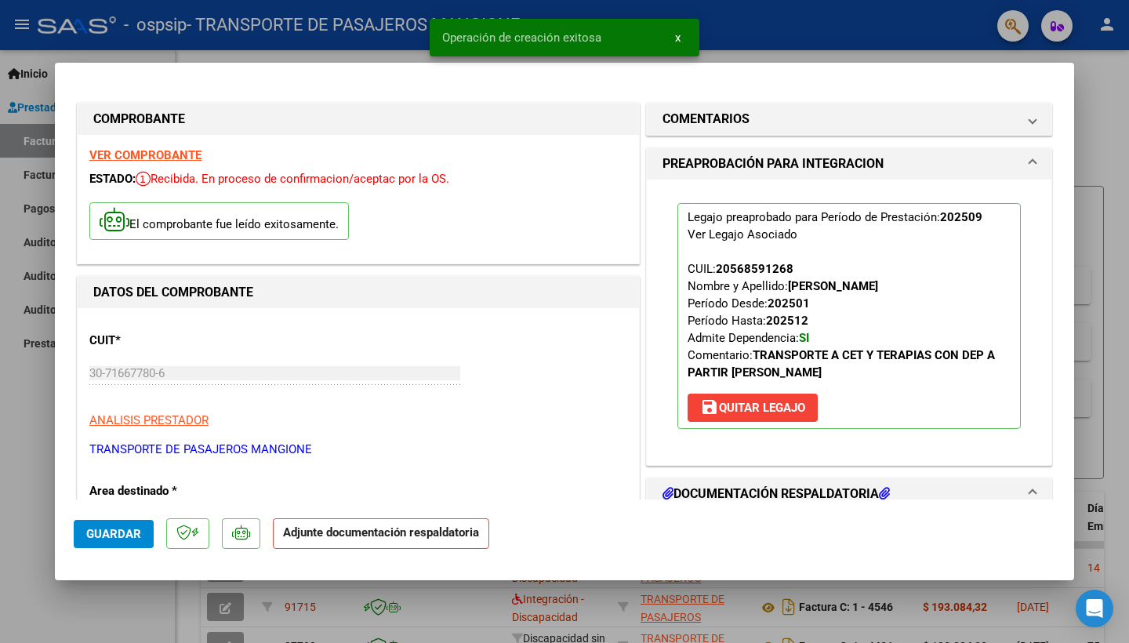
scroll to position [242, 0]
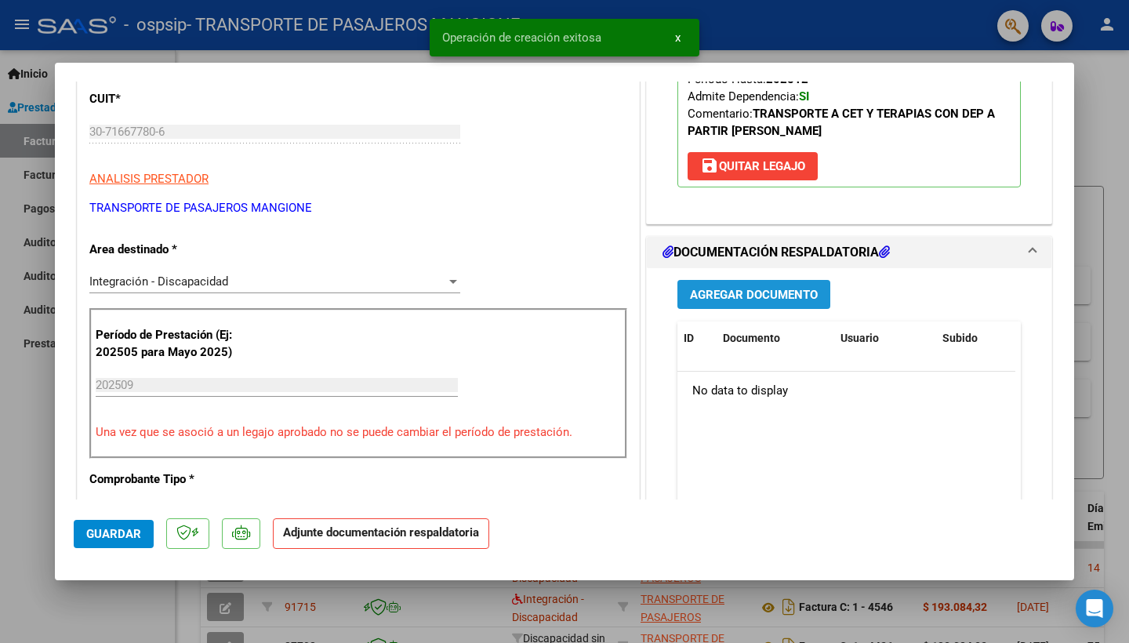
click at [753, 284] on button "Agregar Documento" at bounding box center [754, 294] width 153 height 29
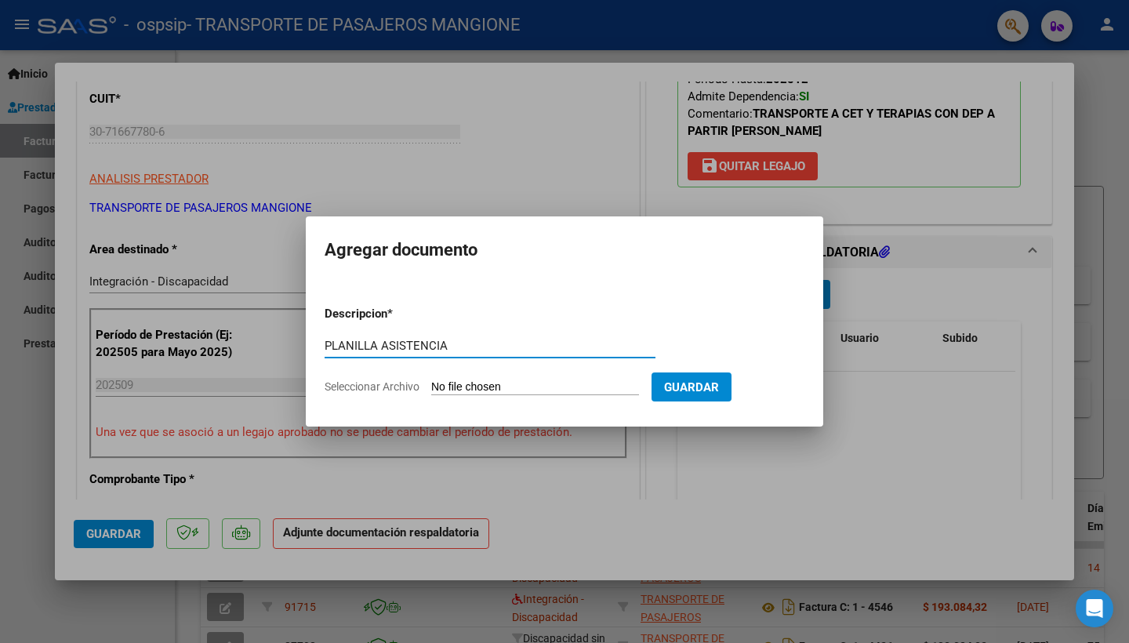
type input "PLANILLA ASISTENCIA"
click at [501, 385] on input "Seleccionar Archivo" at bounding box center [535, 387] width 208 height 15
type input "C:\fakepath\[PERSON_NAME] cet 09.25.pdf"
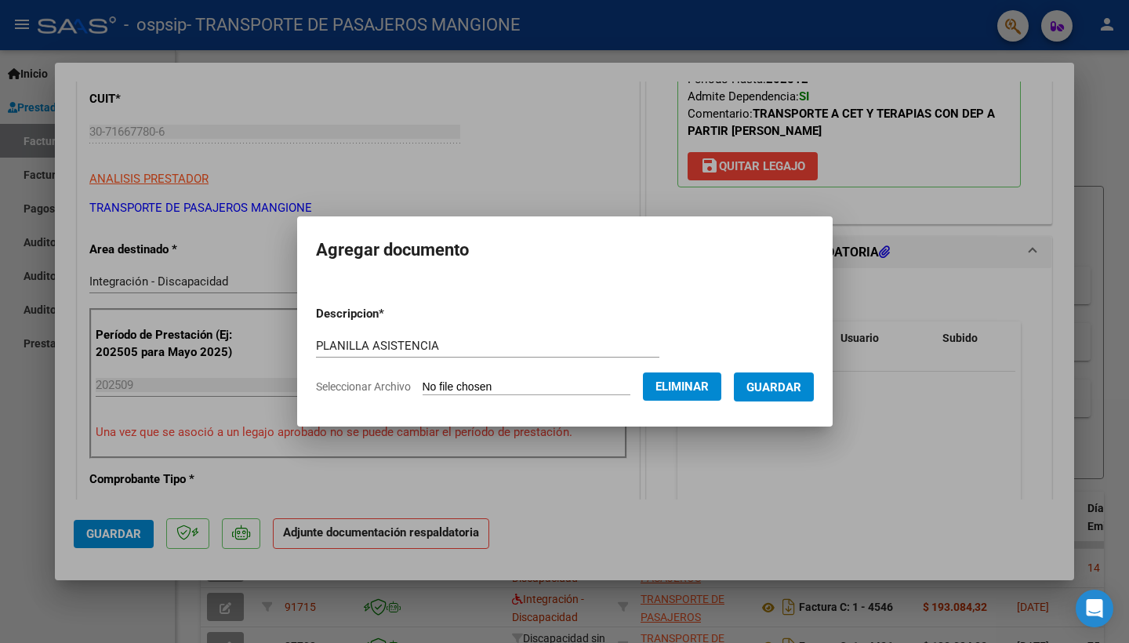
click at [784, 396] on button "Guardar" at bounding box center [774, 387] width 80 height 29
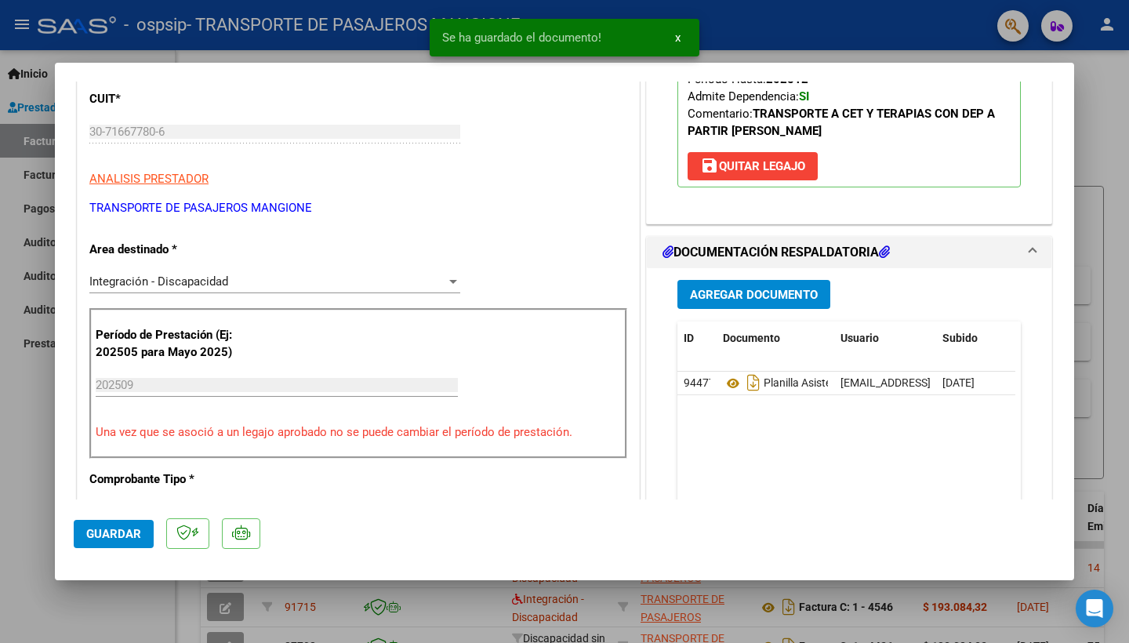
click at [100, 527] on span "Guardar" at bounding box center [113, 534] width 55 height 14
